Goal: Obtain resource: Obtain resource

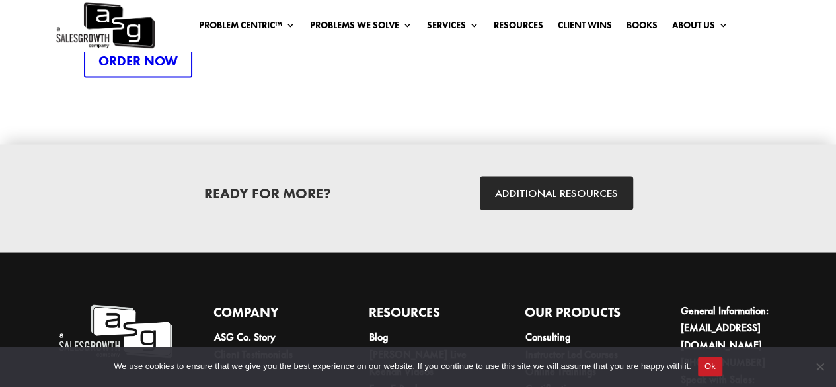
scroll to position [3672, 0]
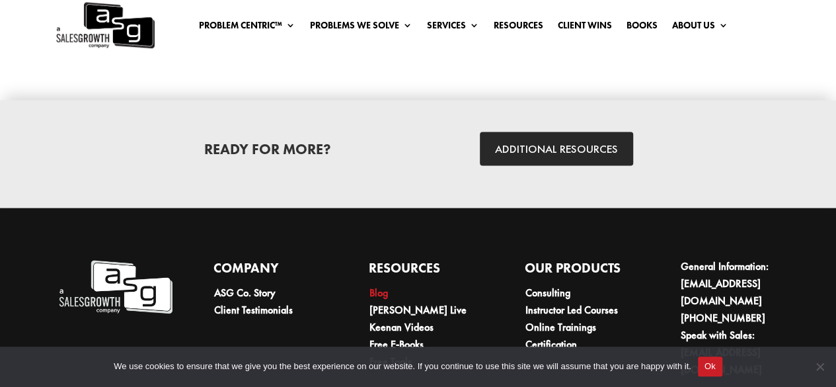
click at [380, 285] on link "Blog" at bounding box center [379, 292] width 19 height 14
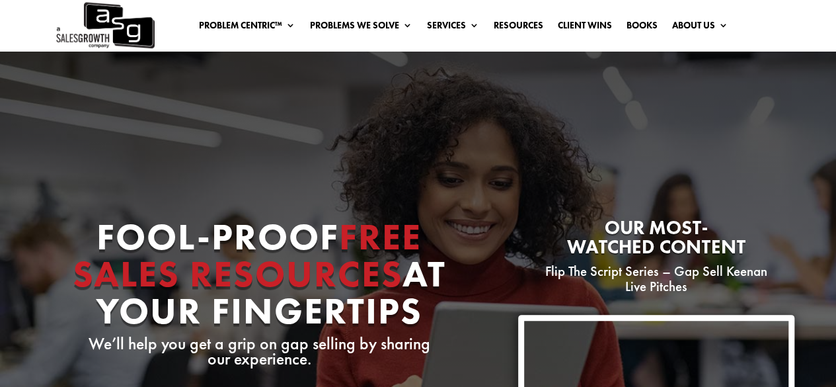
click at [692, 24] on link "About Us" at bounding box center [700, 27] width 56 height 15
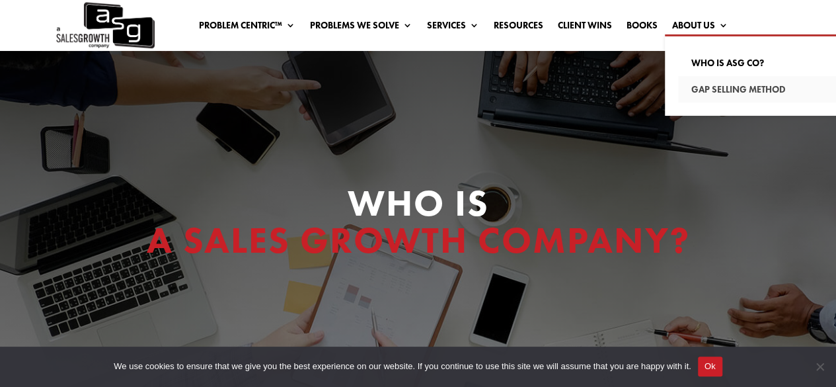
click at [717, 91] on link "Gap Selling Method" at bounding box center [770, 89] width 185 height 26
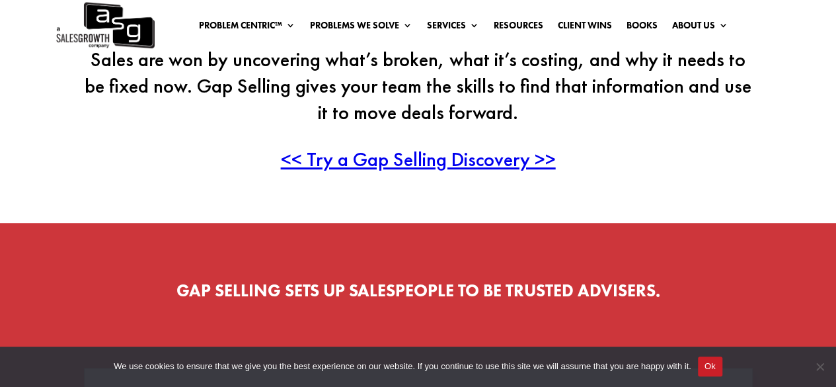
scroll to position [285, 0]
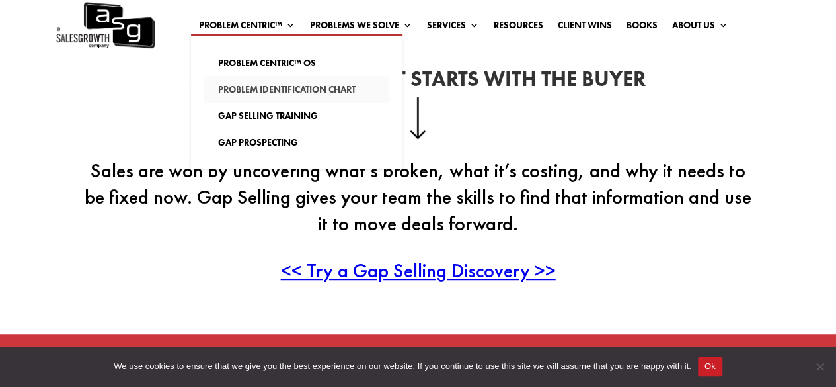
click at [271, 88] on link "Problem Identification Chart" at bounding box center [296, 89] width 185 height 26
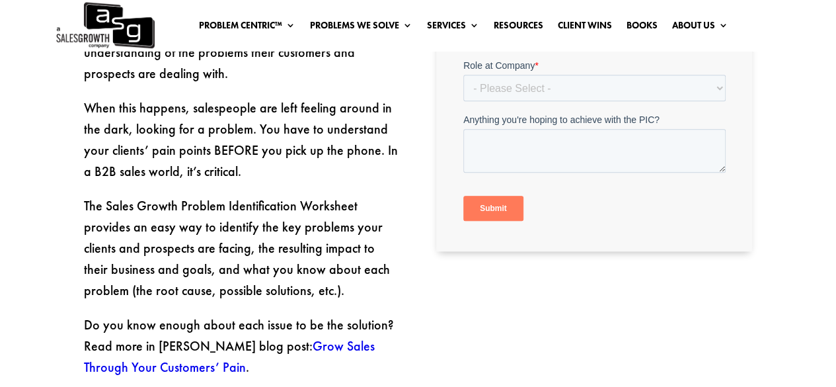
scroll to position [511, 0]
